Goal: Find specific page/section: Find specific page/section

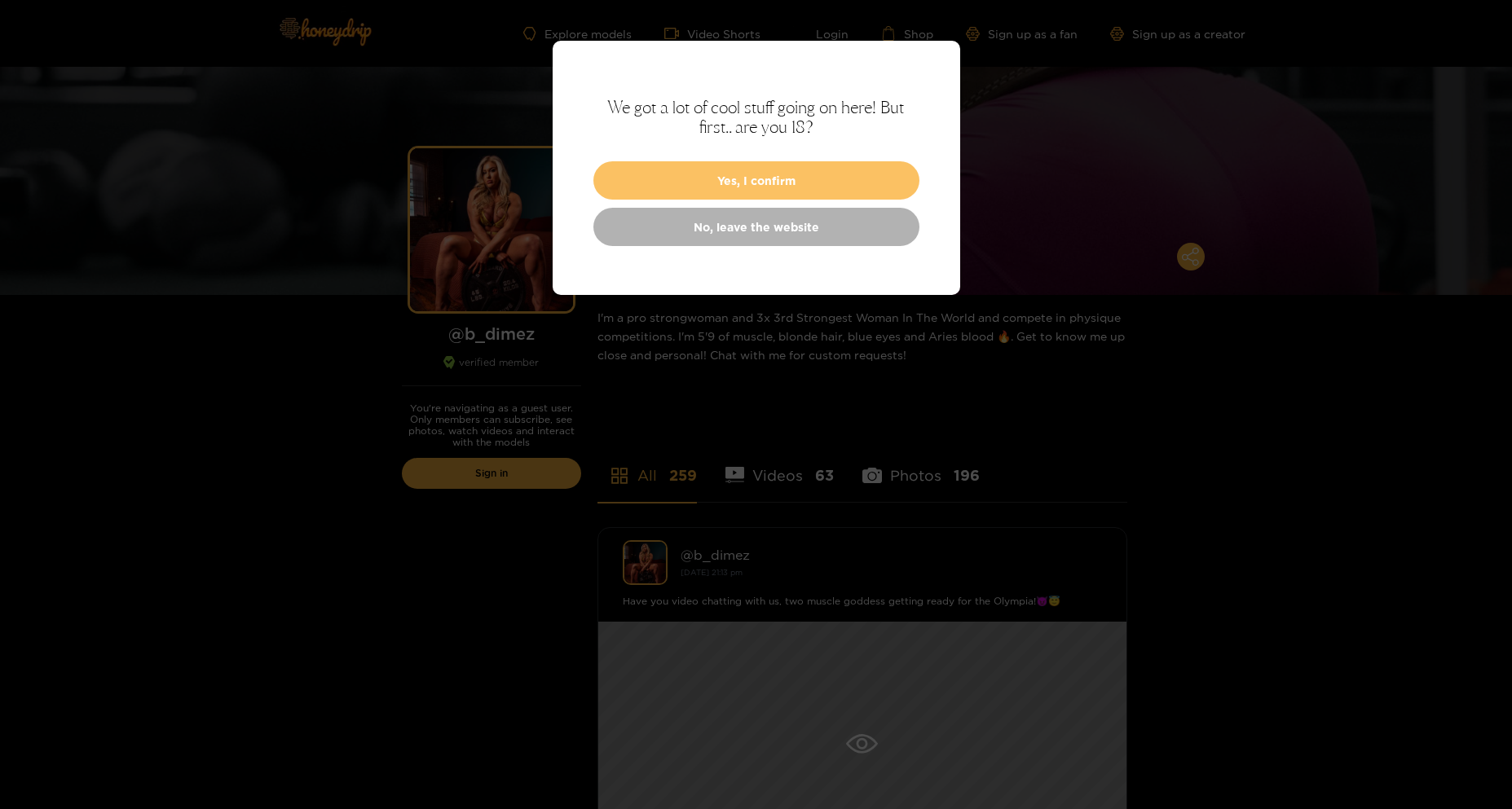
click at [794, 182] on button "Yes, I confirm" at bounding box center [756, 180] width 326 height 38
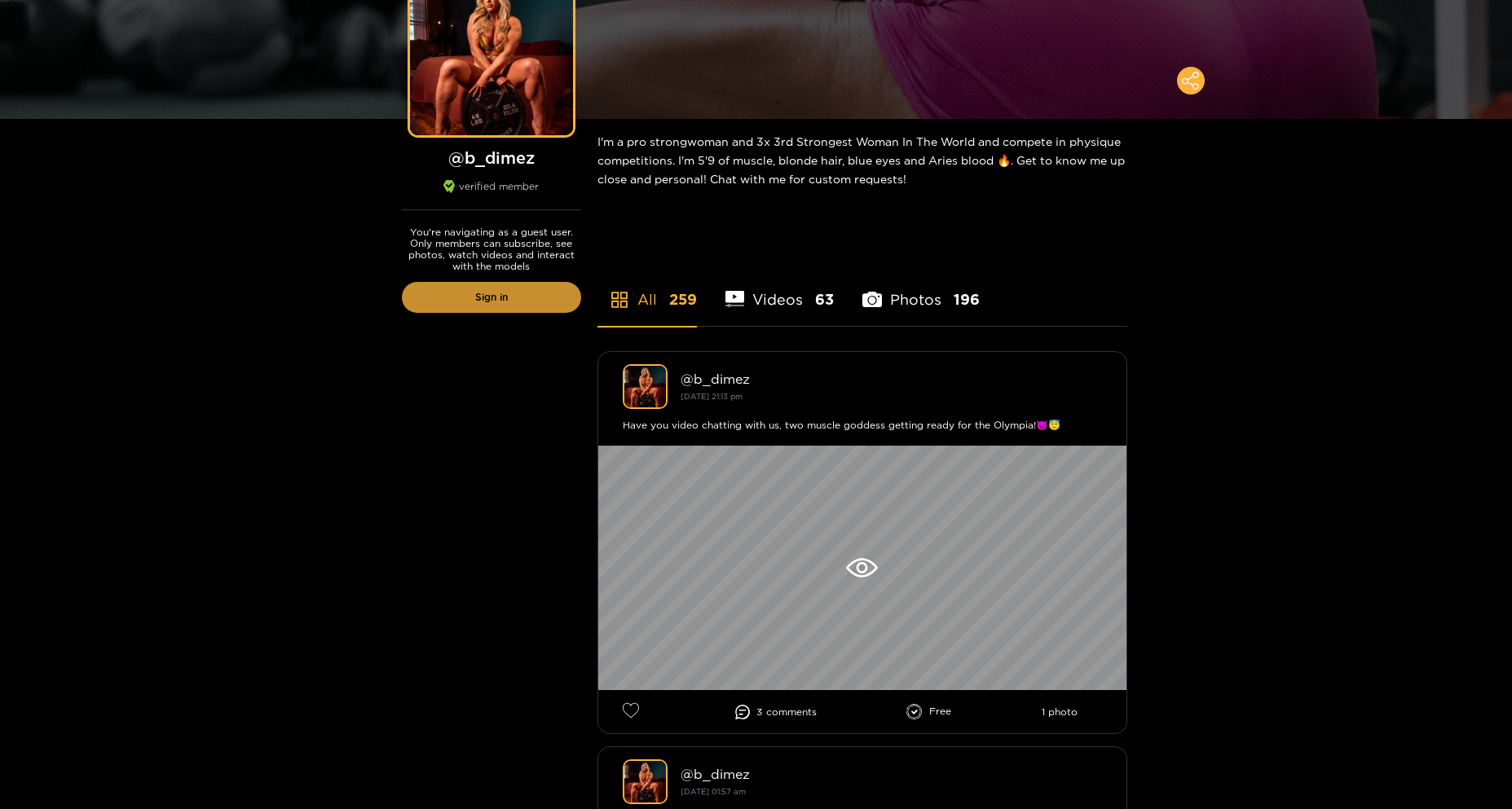
scroll to position [245, 0]
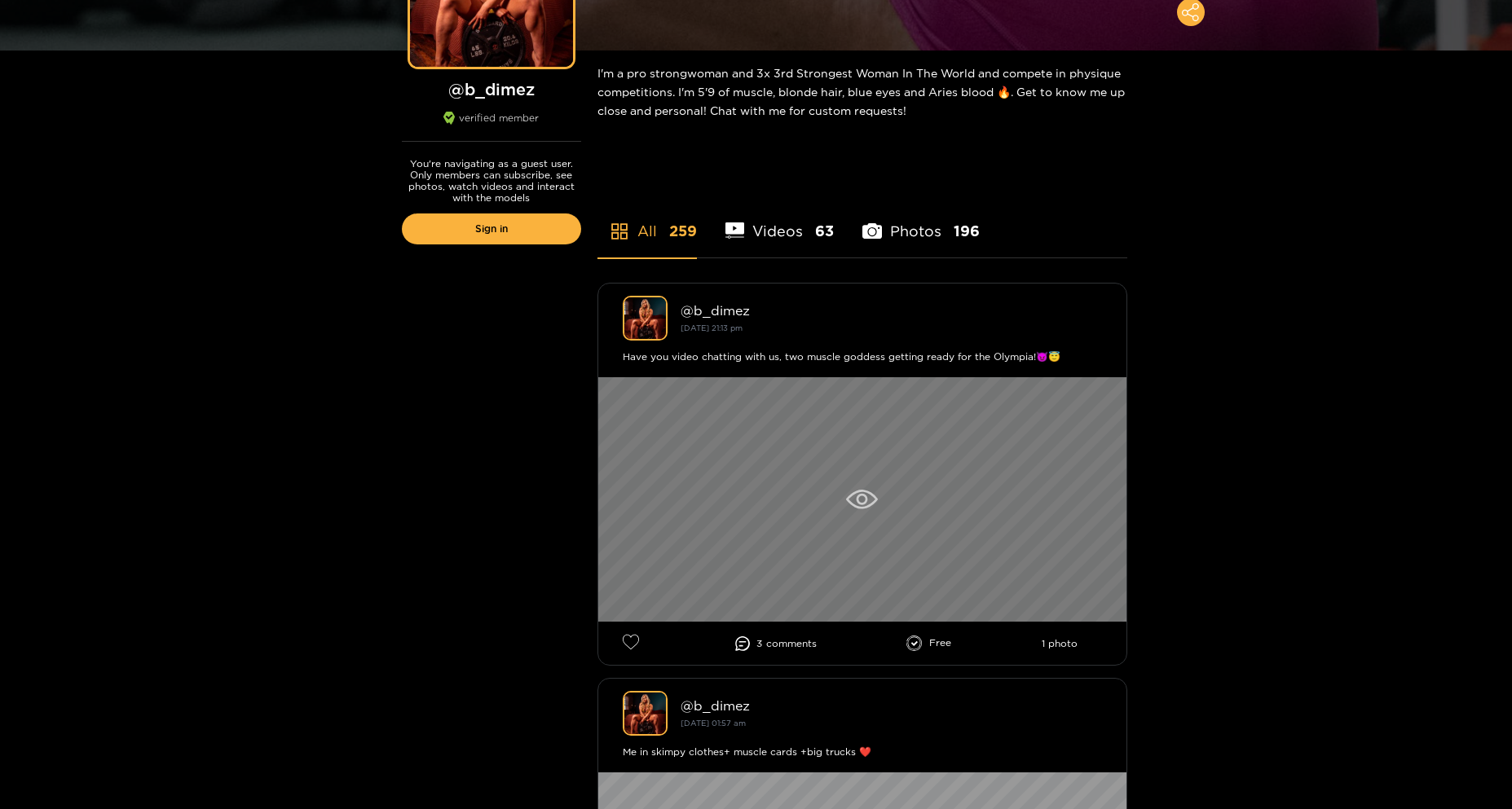
click at [868, 498] on icon at bounding box center [862, 499] width 31 height 19
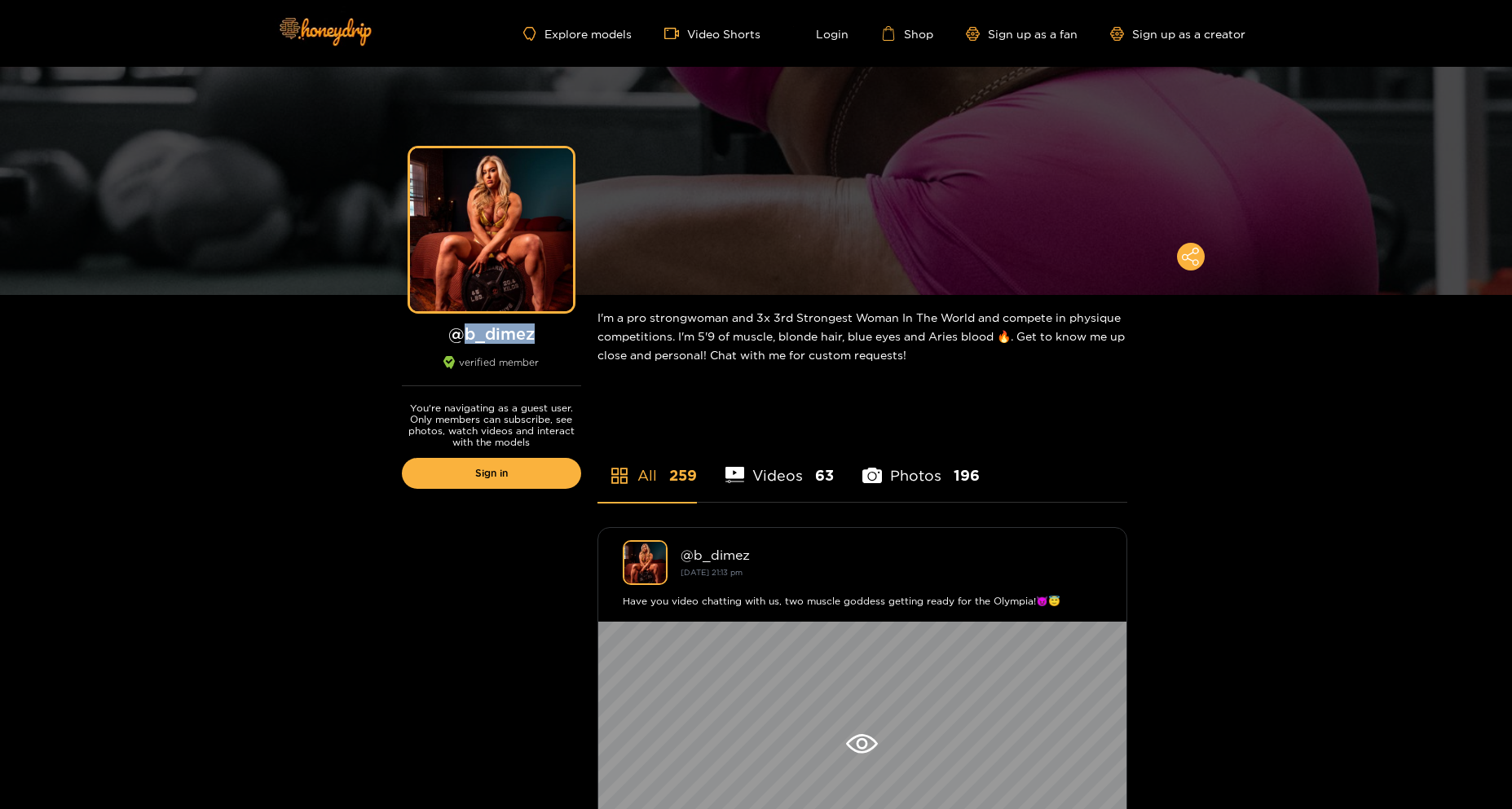
drag, startPoint x: 462, startPoint y: 331, endPoint x: 546, endPoint y: 325, distance: 84.2
click at [546, 325] on h1 "@ b_dimez" at bounding box center [491, 333] width 179 height 20
copy h1 "b_dimez"
